Goal: Navigation & Orientation: Find specific page/section

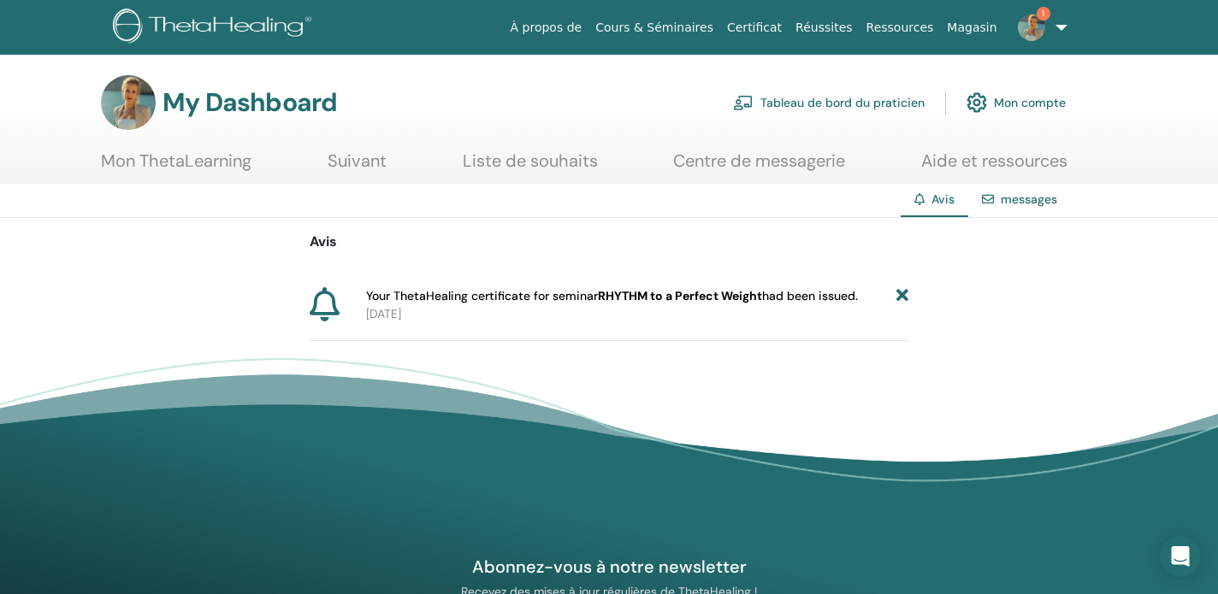
click at [136, 104] on img at bounding box center [128, 102] width 55 height 55
click at [772, 103] on link "Tableau de bord du praticien" at bounding box center [829, 103] width 192 height 38
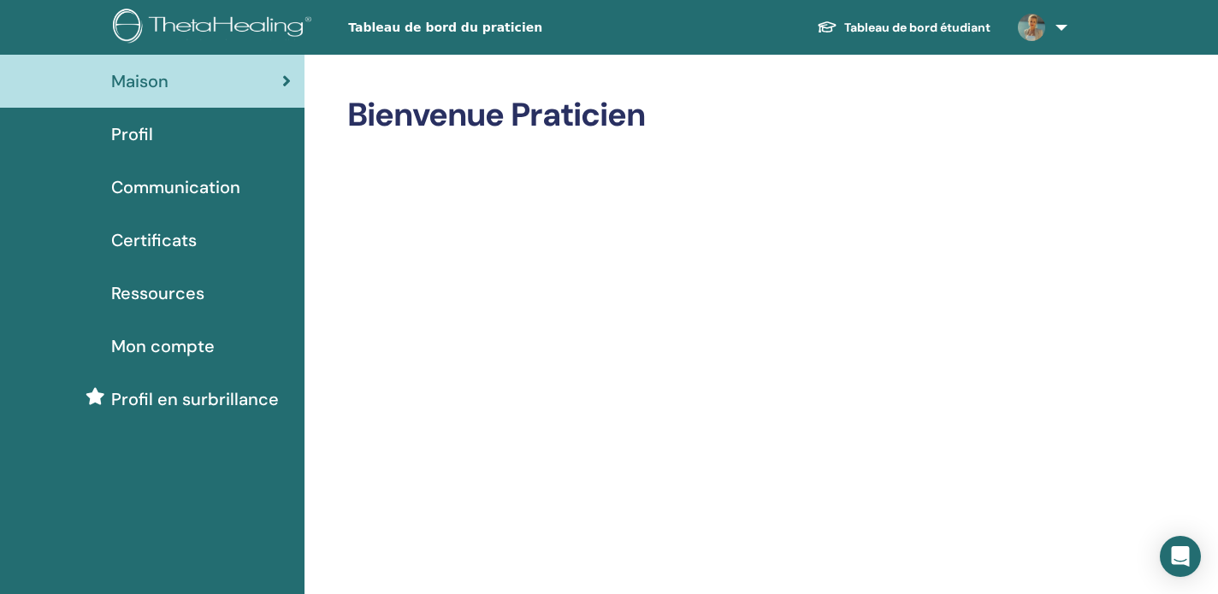
click at [146, 132] on span "Profil" at bounding box center [132, 134] width 42 height 26
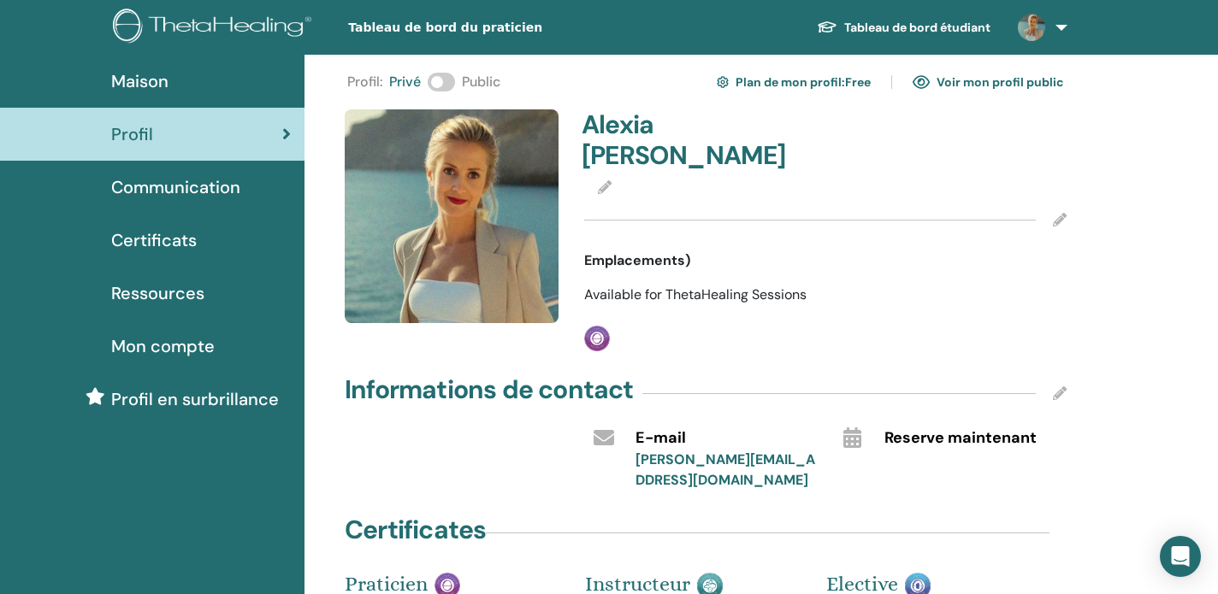
click at [157, 191] on span "Communication" at bounding box center [175, 187] width 129 height 26
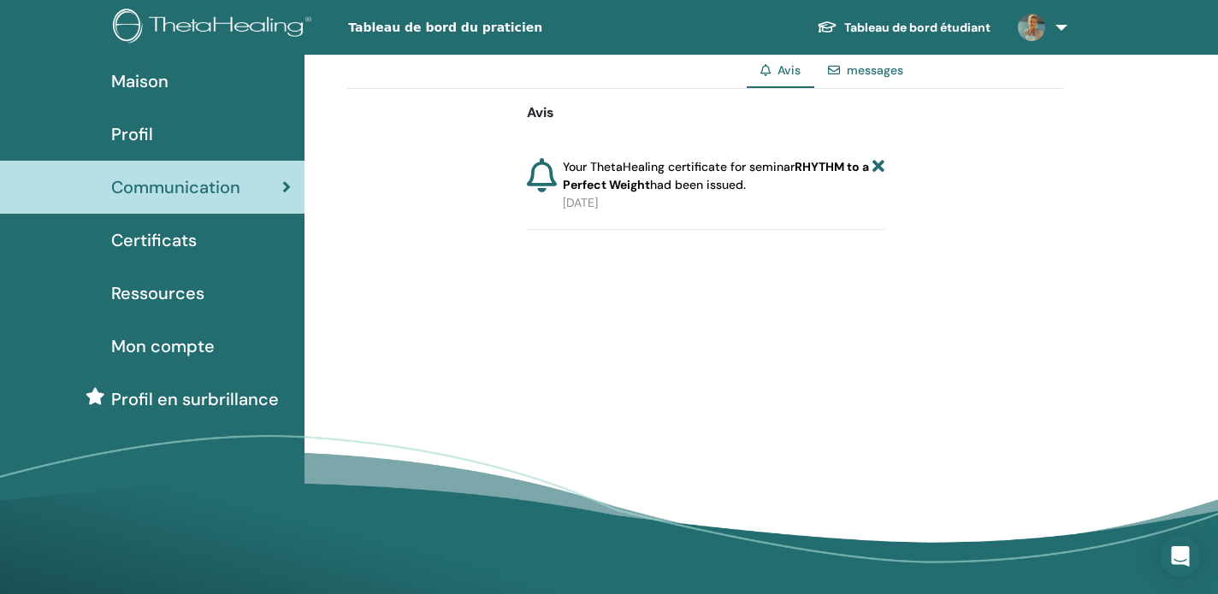
click at [174, 246] on span "Certificats" at bounding box center [154, 241] width 86 height 26
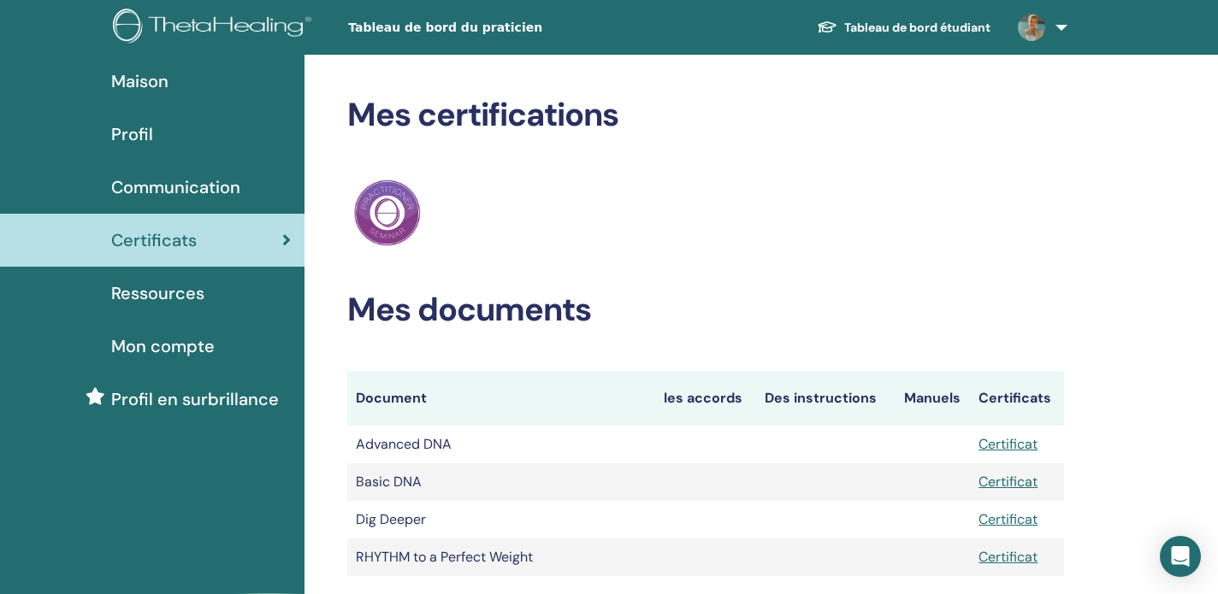
click at [169, 287] on span "Ressources" at bounding box center [157, 294] width 93 height 26
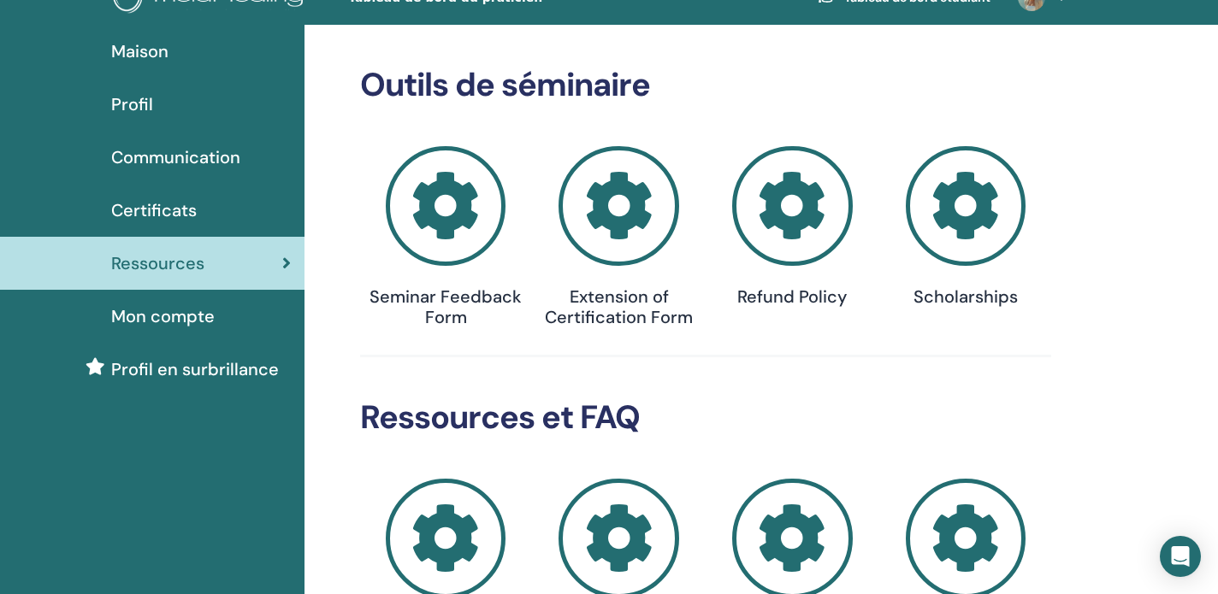
scroll to position [7, 0]
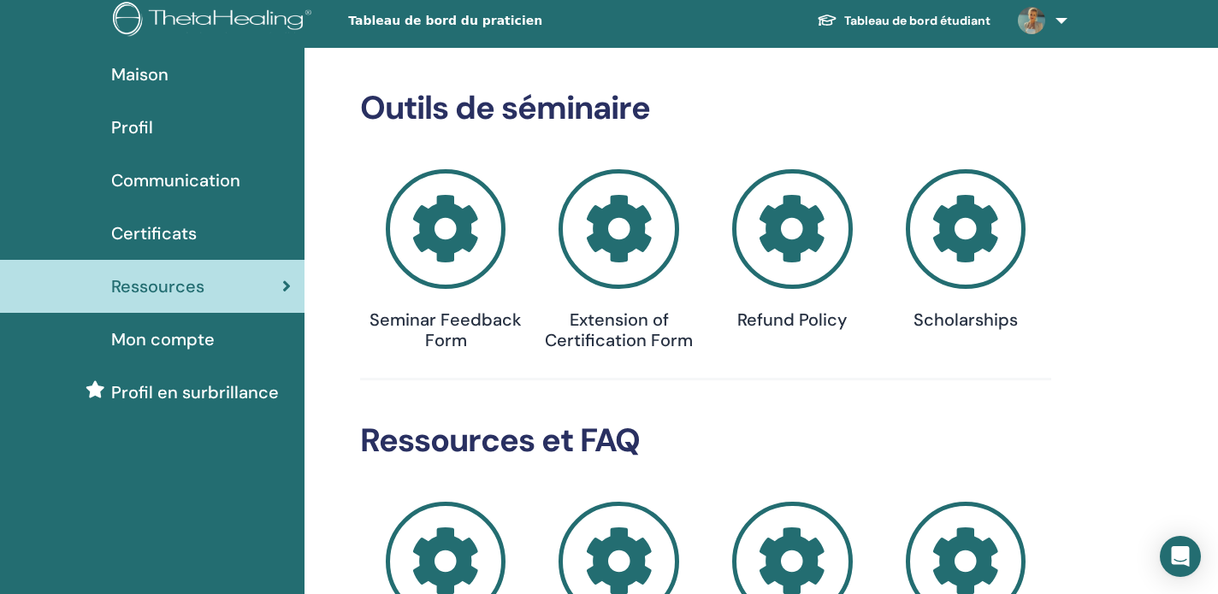
click at [200, 341] on span "Mon compte" at bounding box center [162, 340] width 103 height 26
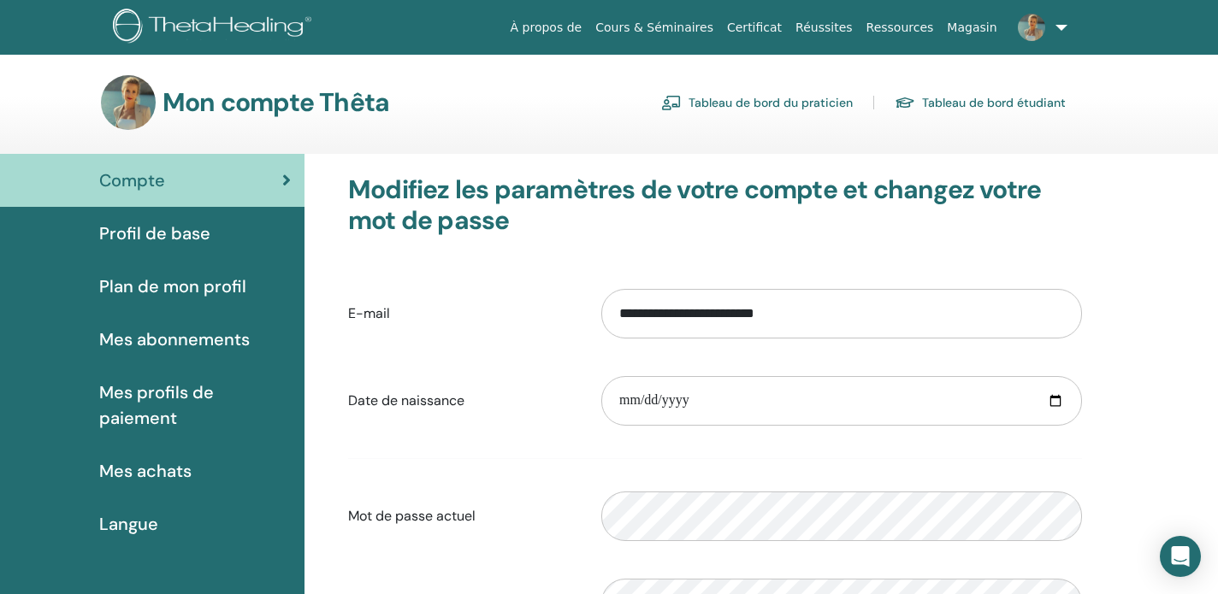
click at [792, 103] on link "Tableau de bord du praticien" at bounding box center [757, 102] width 192 height 27
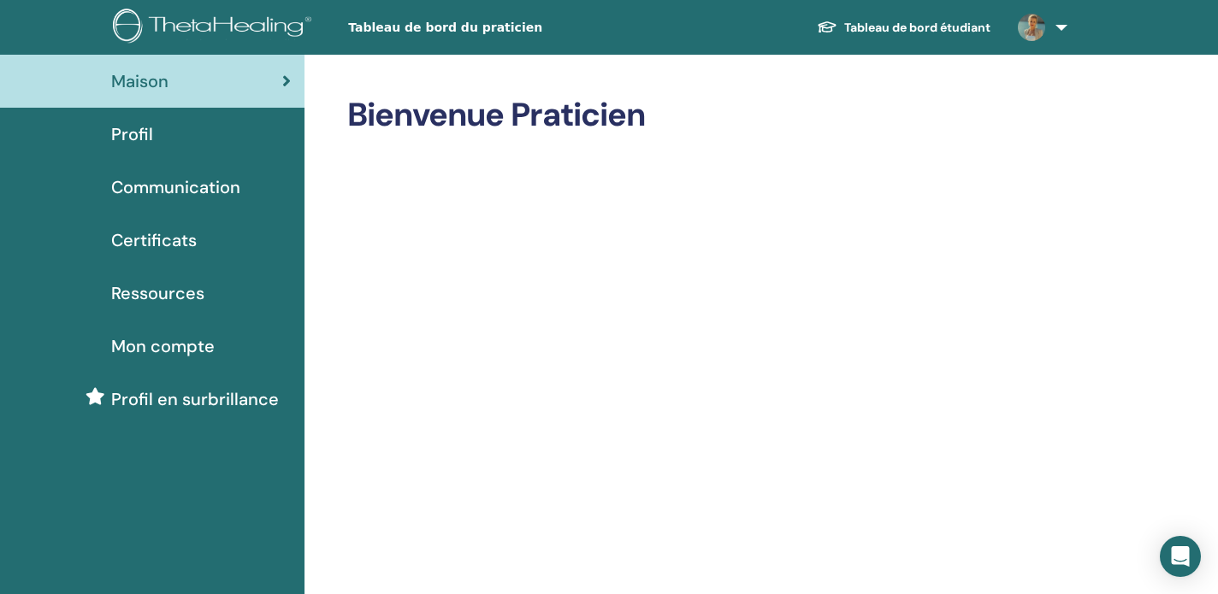
click at [173, 132] on div "Profil" at bounding box center [152, 134] width 277 height 26
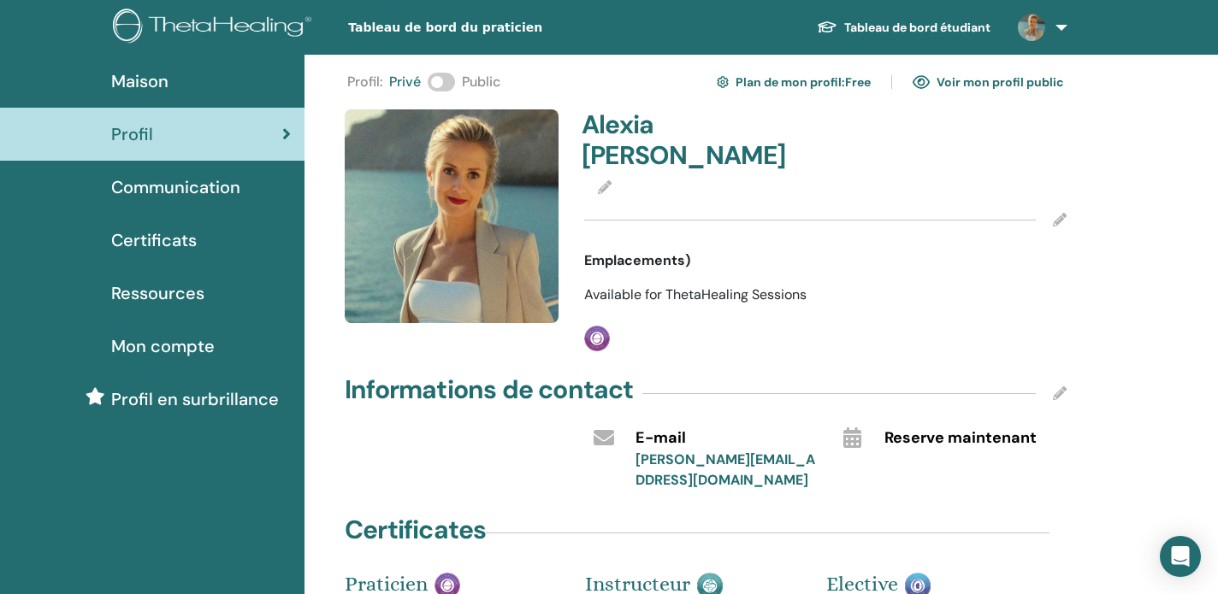
click at [450, 81] on span at bounding box center [441, 82] width 27 height 19
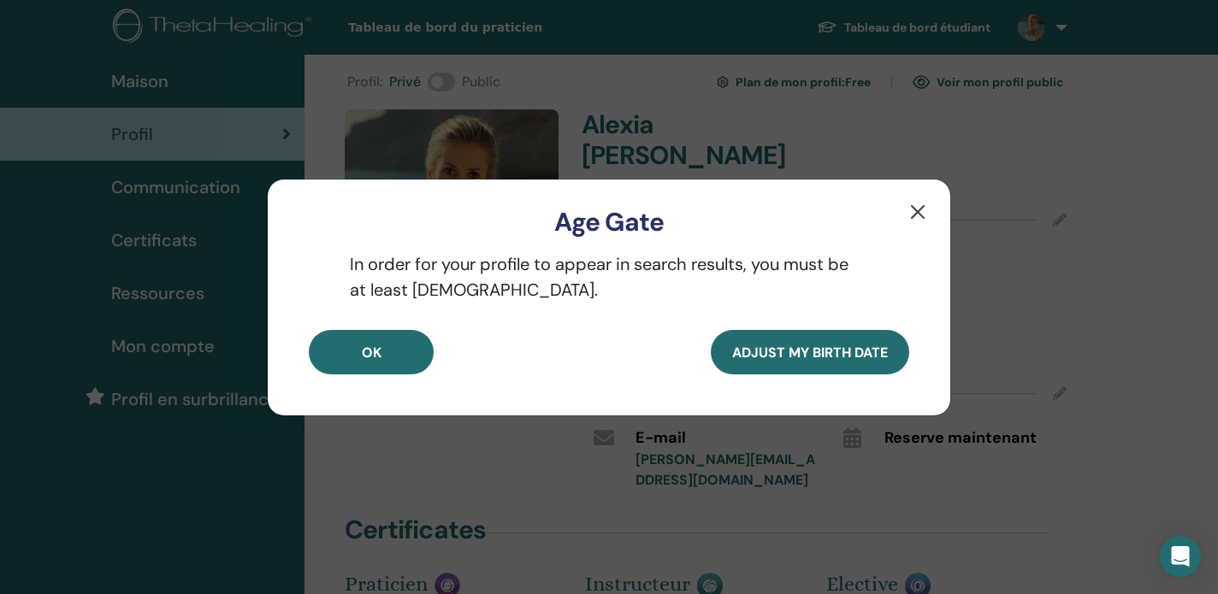
click at [916, 213] on button "button" at bounding box center [917, 211] width 27 height 27
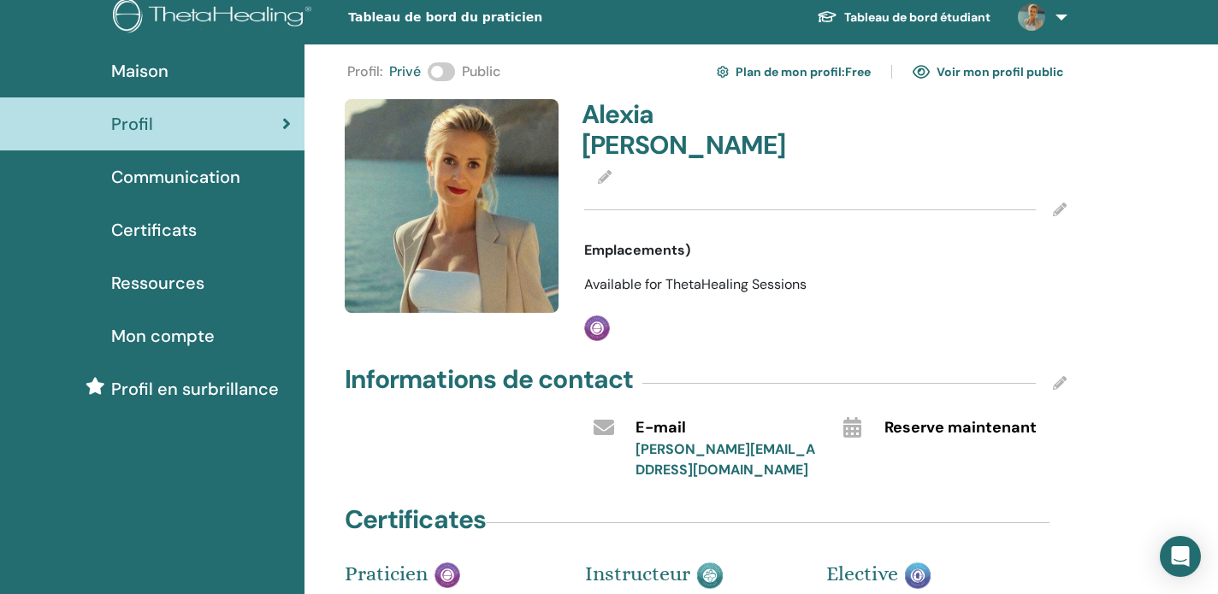
scroll to position [5, 0]
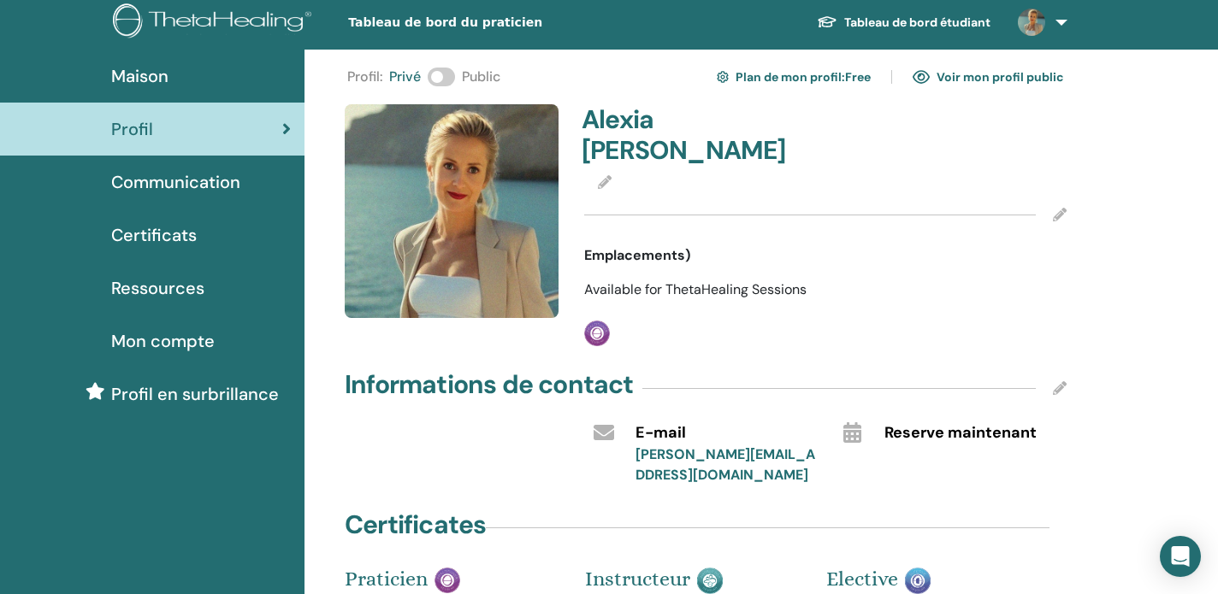
click at [973, 77] on link "Voir mon profil public" at bounding box center [988, 76] width 151 height 27
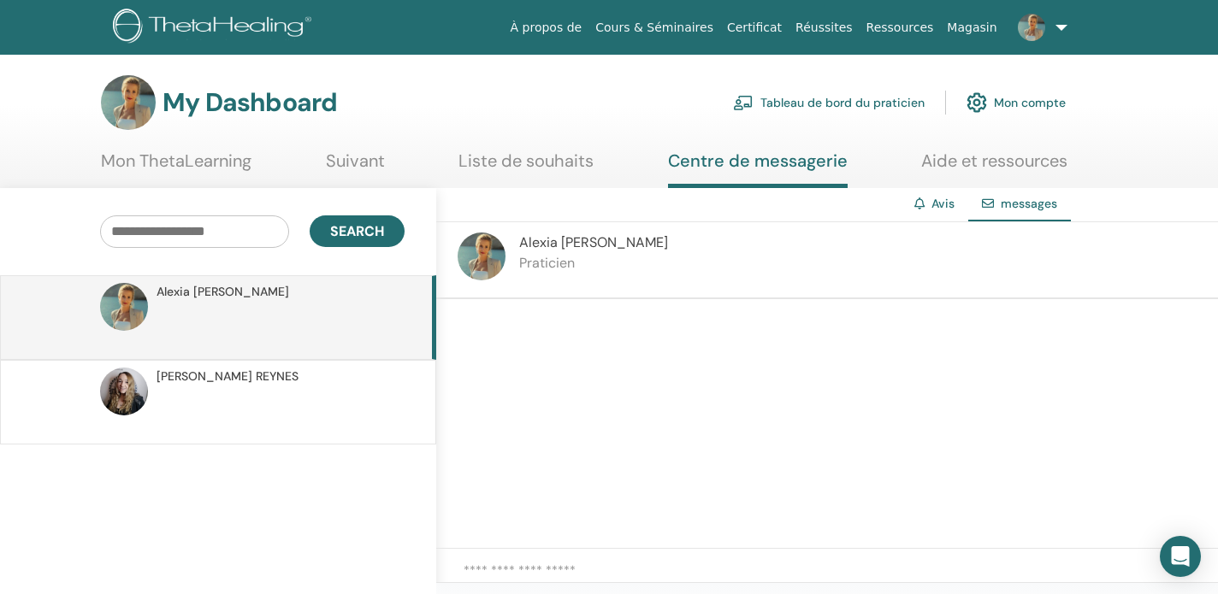
click at [208, 162] on link "Mon ThetaLearning" at bounding box center [176, 167] width 151 height 33
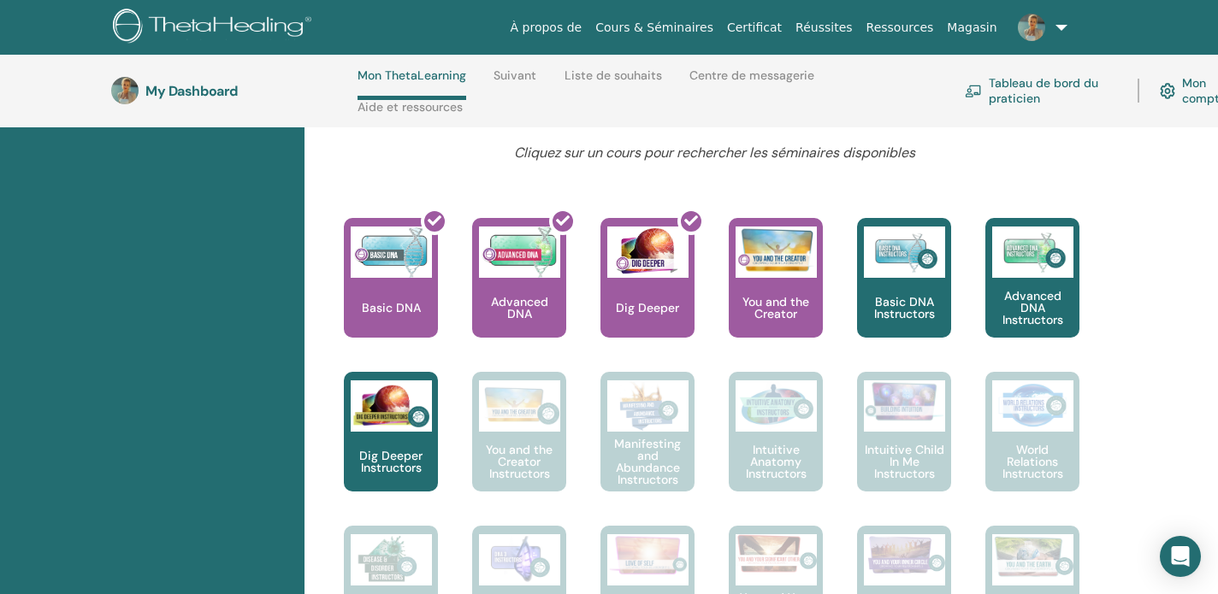
scroll to position [694, 0]
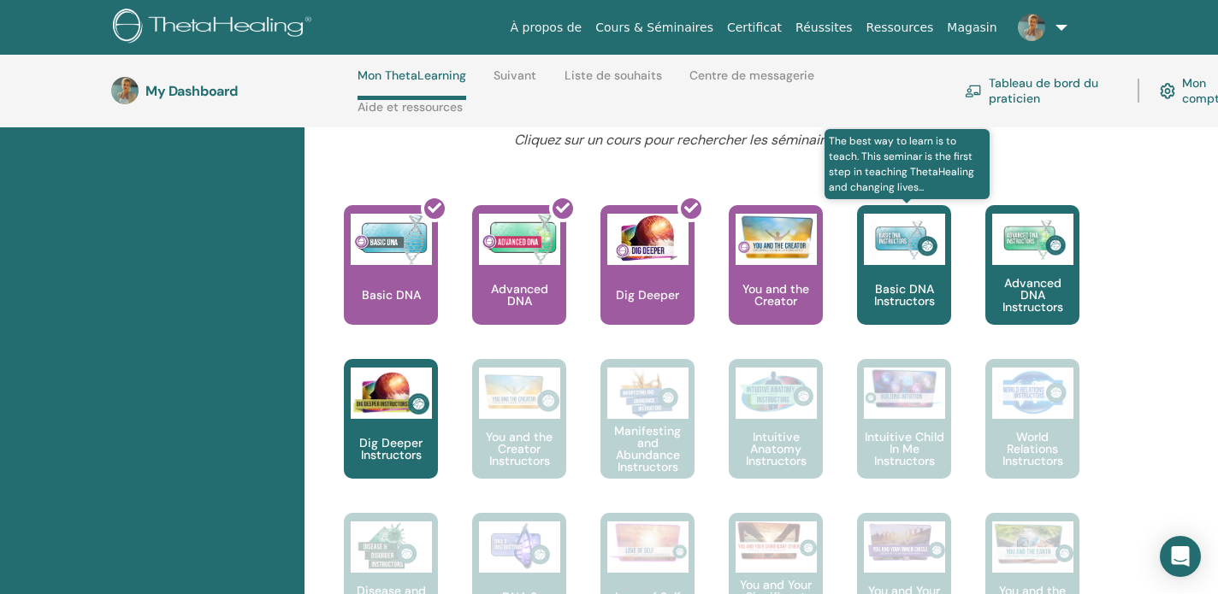
click at [895, 288] on p "Basic DNA Instructors" at bounding box center [904, 295] width 94 height 24
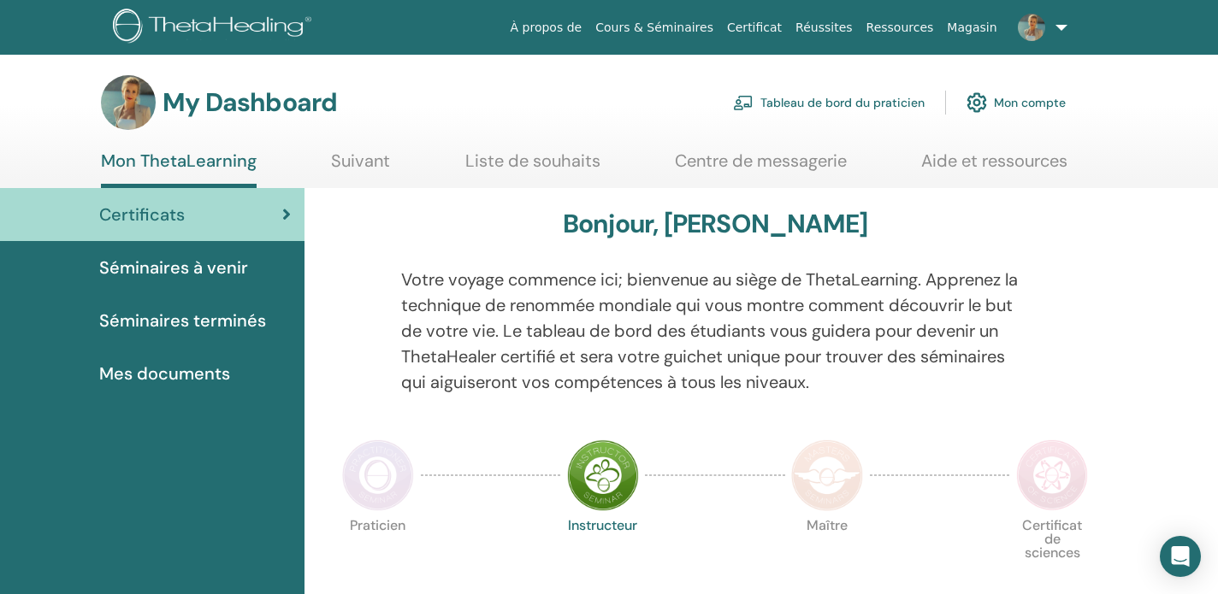
click at [196, 269] on span "Séminaires à venir" at bounding box center [173, 268] width 149 height 26
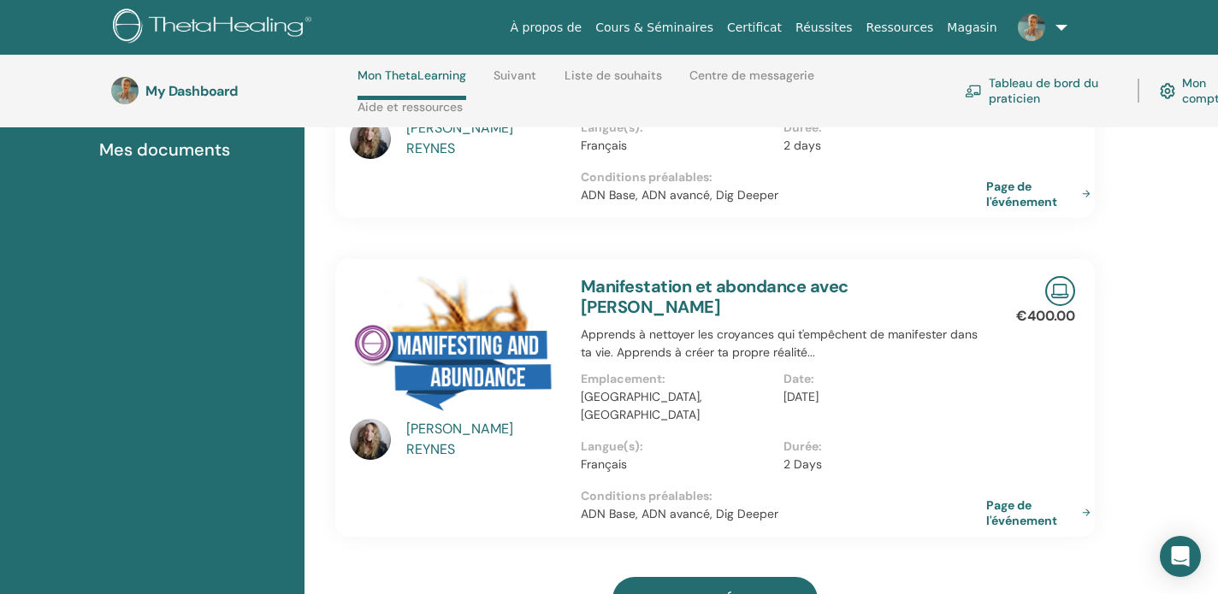
scroll to position [302, 0]
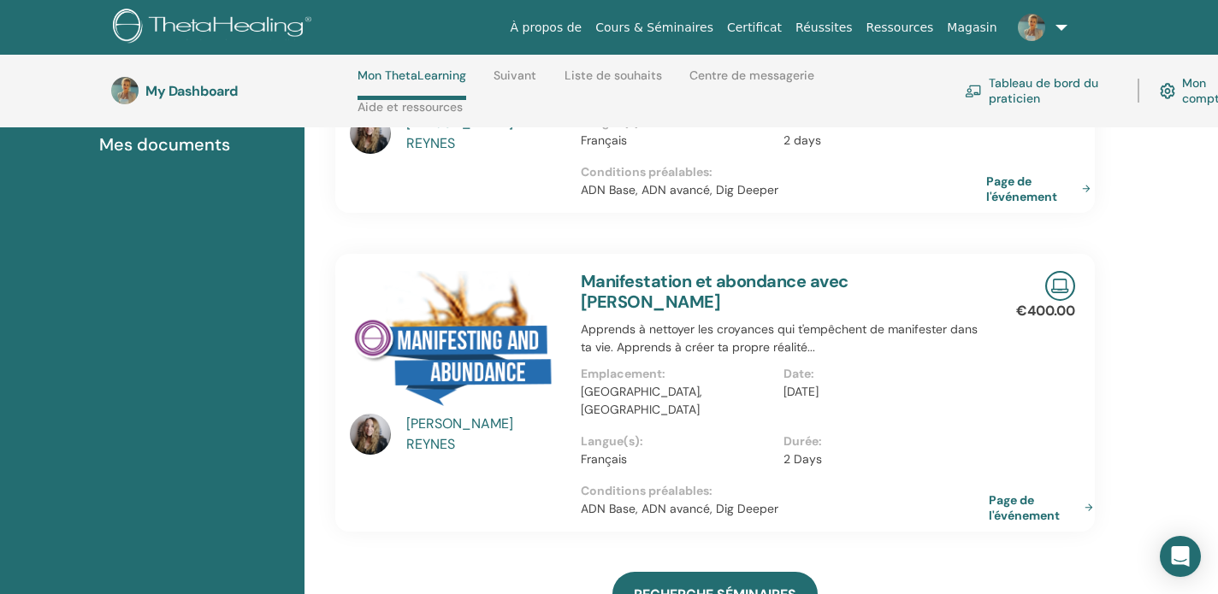
click at [1023, 493] on link "Page de l'événement" at bounding box center [1044, 508] width 111 height 31
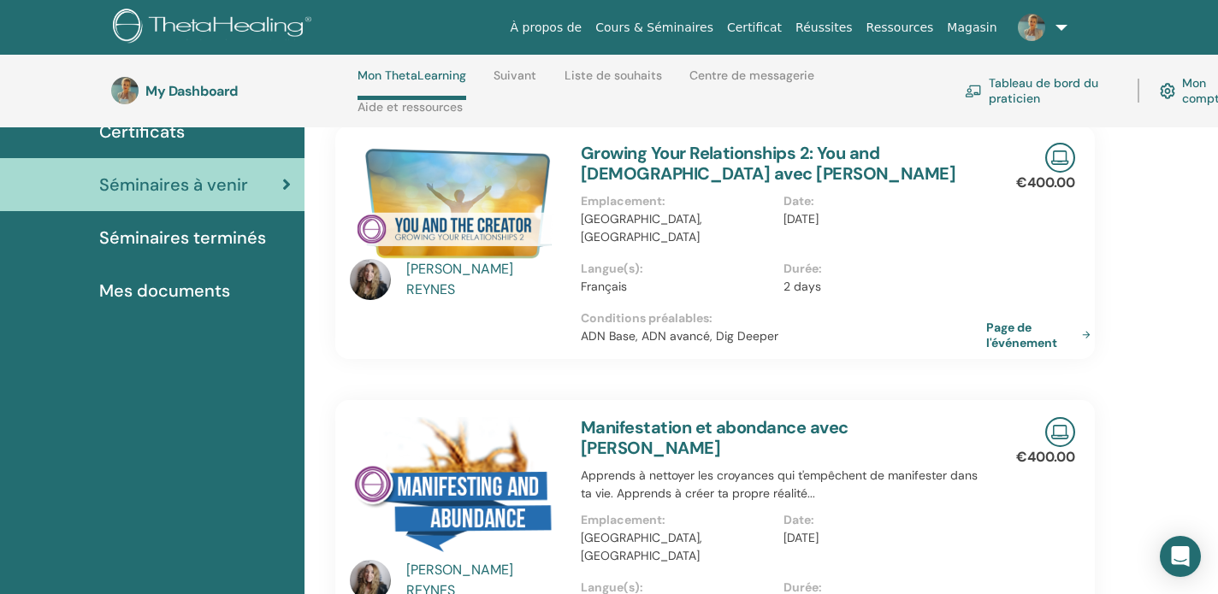
scroll to position [158, 0]
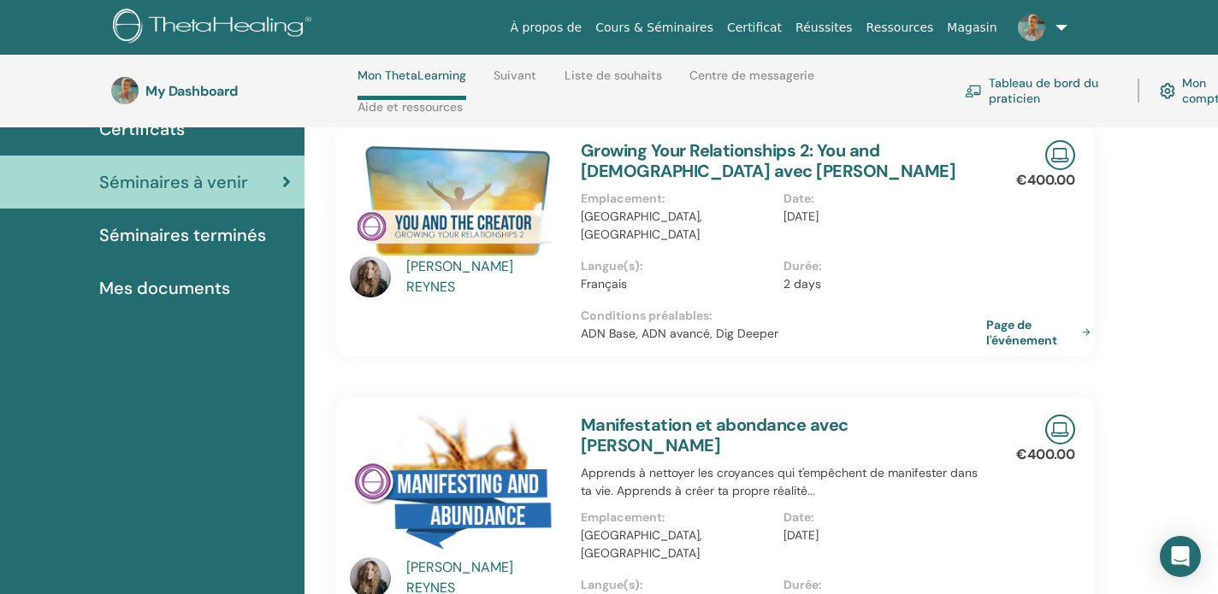
click at [452, 276] on div "Audrey REYNES" at bounding box center [485, 277] width 158 height 41
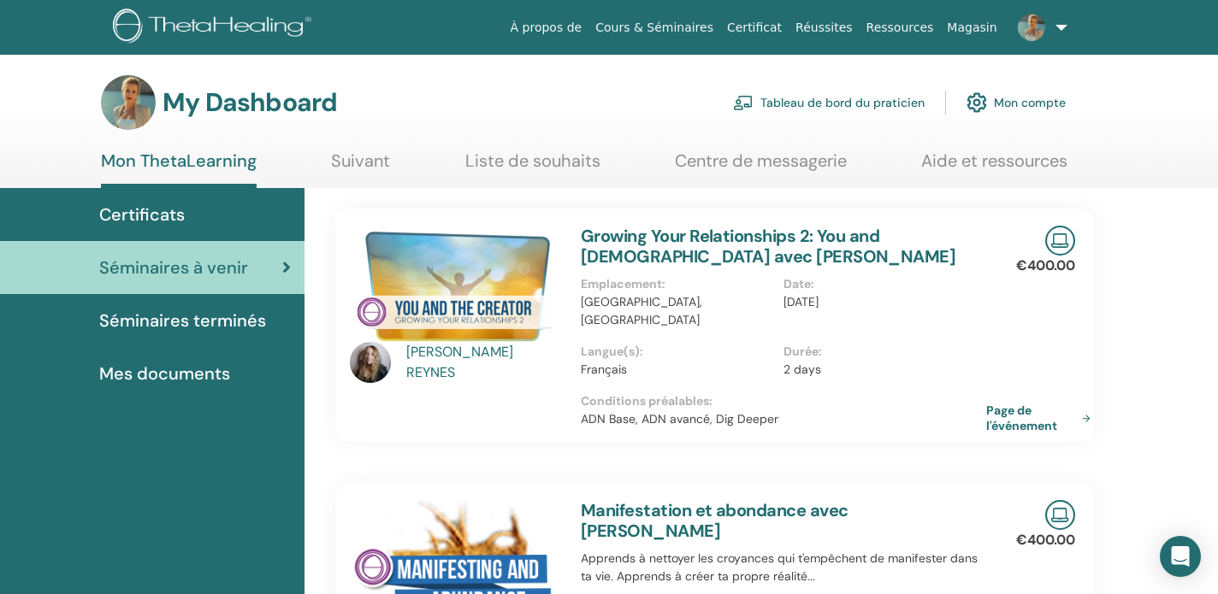
click at [202, 379] on span "Mes documents" at bounding box center [164, 374] width 131 height 26
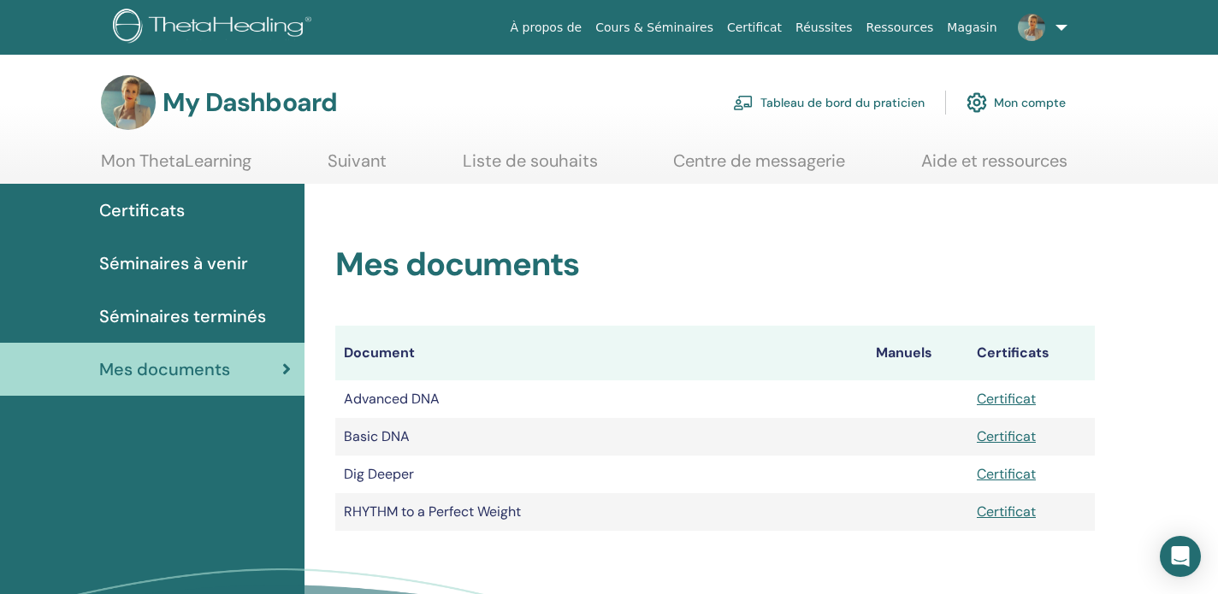
click at [365, 163] on link "Suivant" at bounding box center [357, 167] width 59 height 33
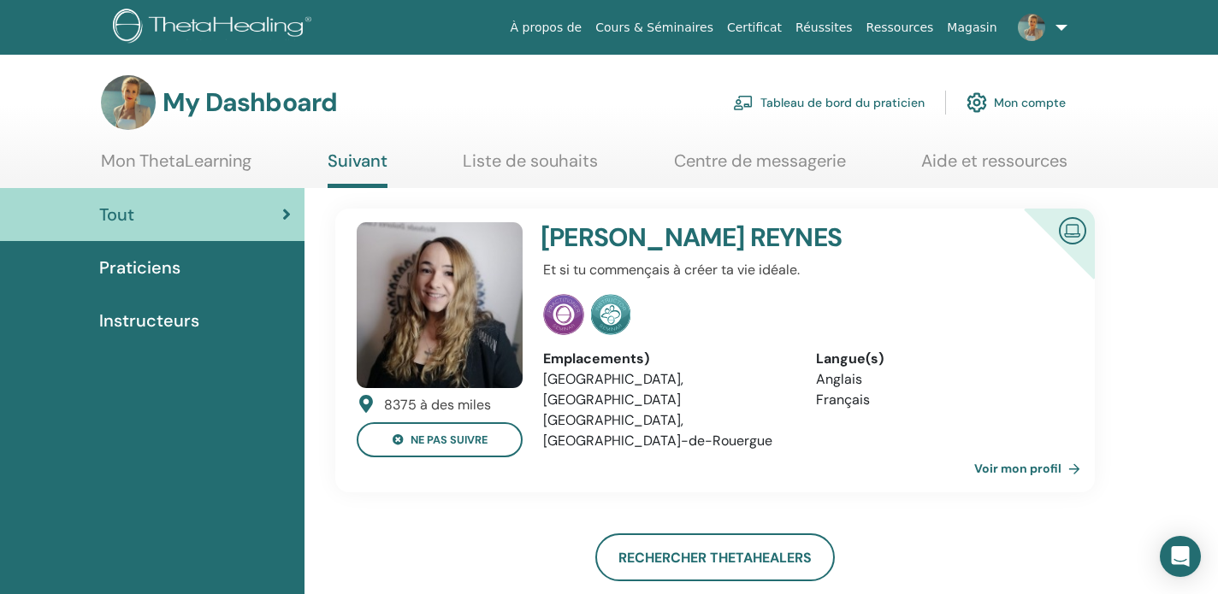
click at [503, 161] on link "Liste de souhaits" at bounding box center [530, 167] width 135 height 33
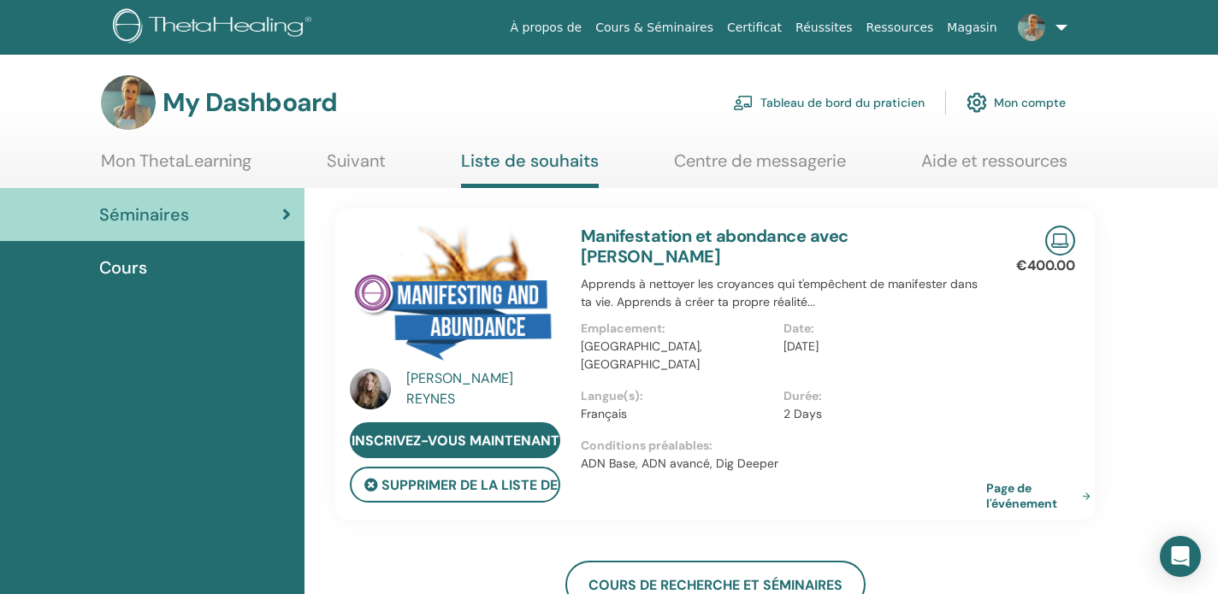
click at [842, 27] on link "Réussites" at bounding box center [824, 28] width 70 height 32
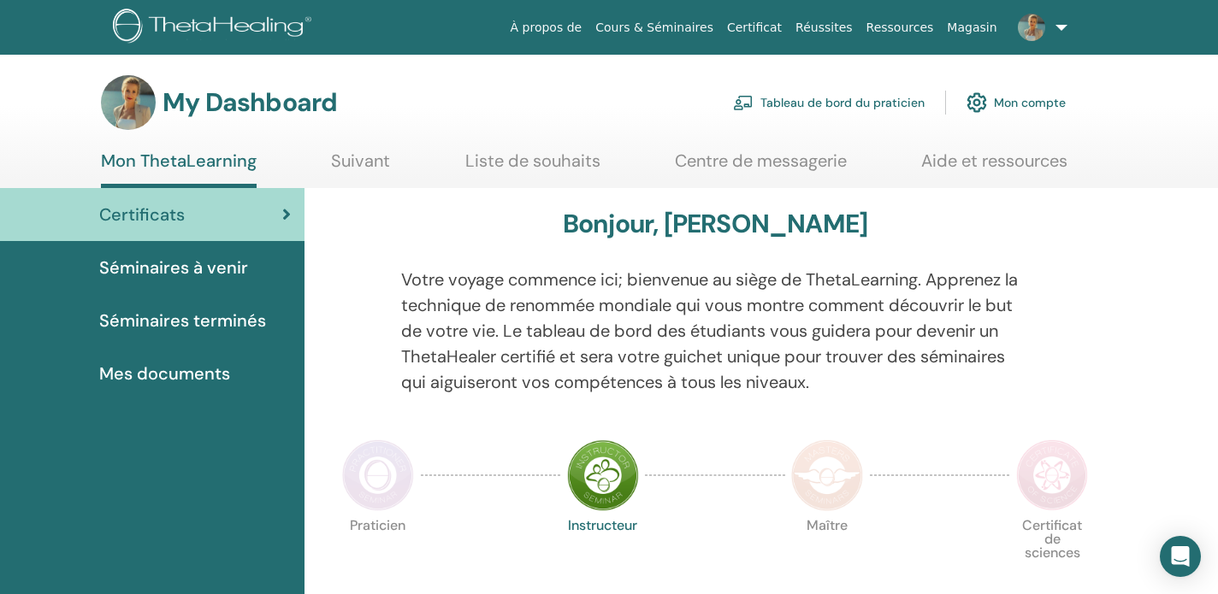
click at [1039, 23] on img at bounding box center [1031, 27] width 27 height 27
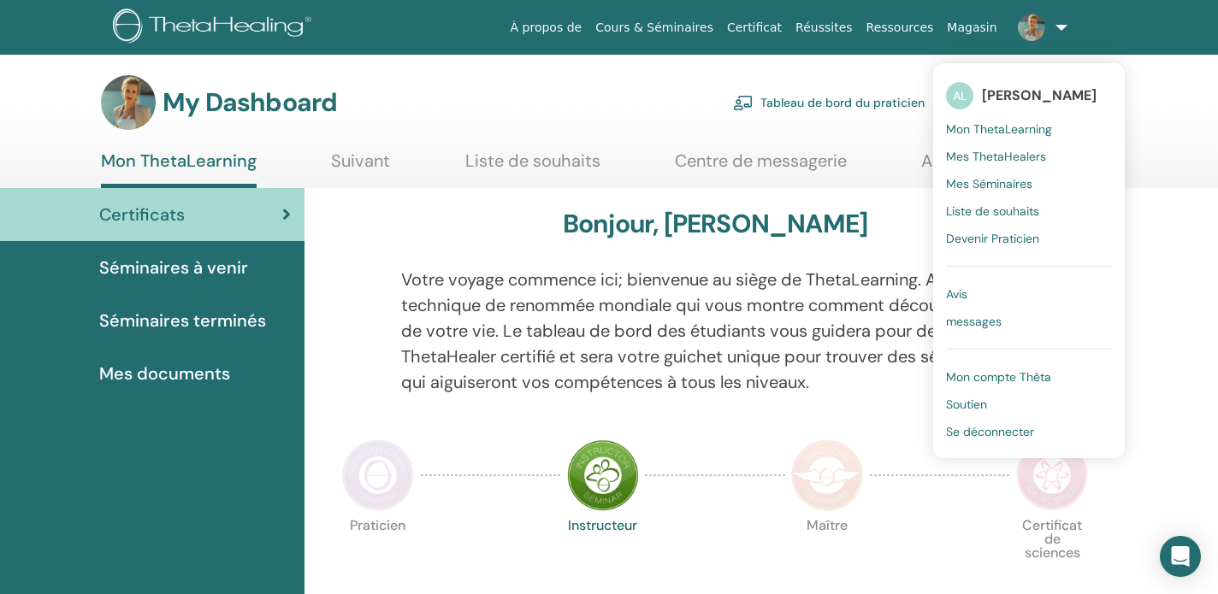
click at [987, 237] on span "Devenir Praticien" at bounding box center [992, 238] width 93 height 15
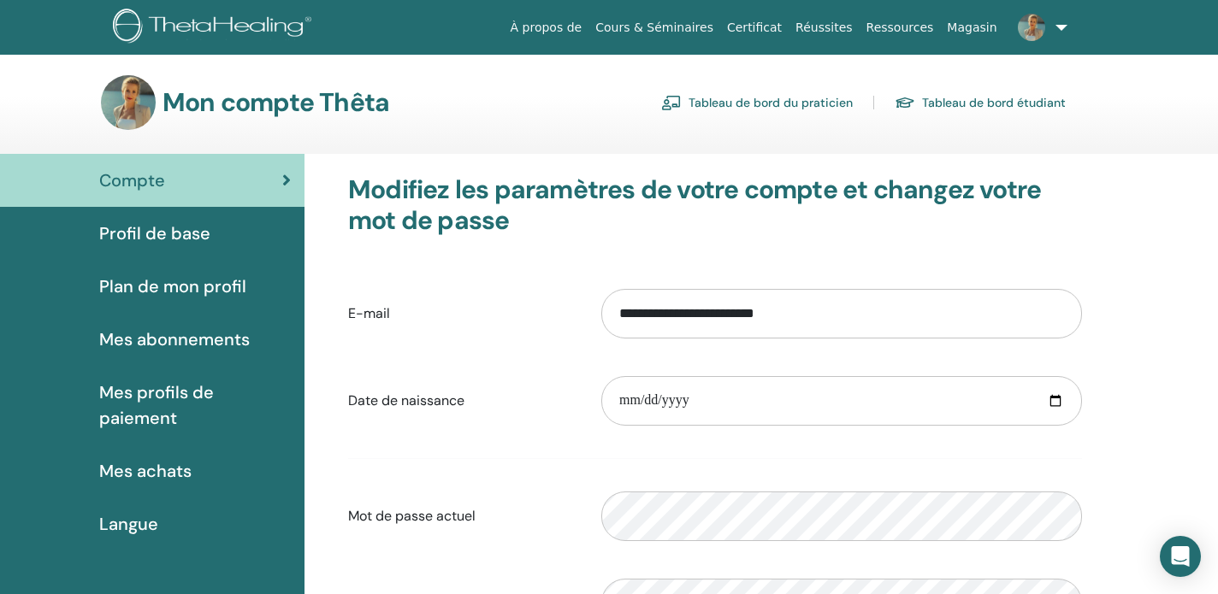
click at [813, 107] on link "Tableau de bord du praticien" at bounding box center [757, 102] width 192 height 27
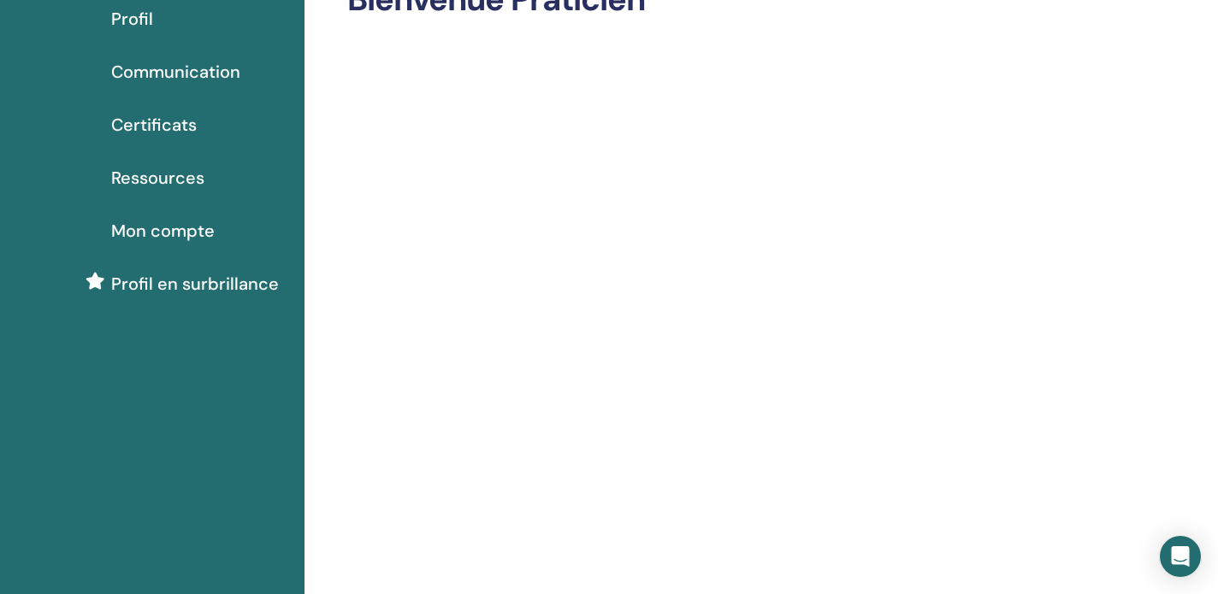
scroll to position [115, 0]
click at [152, 17] on div "Profil" at bounding box center [152, 20] width 277 height 26
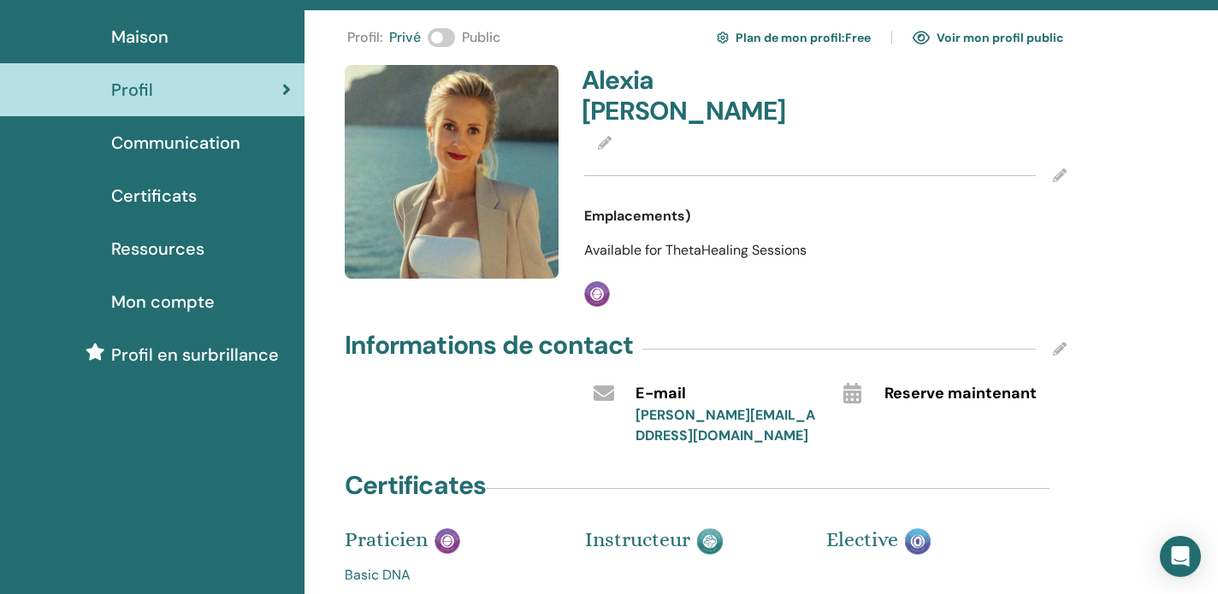
scroll to position [44, 0]
